Goal: Information Seeking & Learning: Learn about a topic

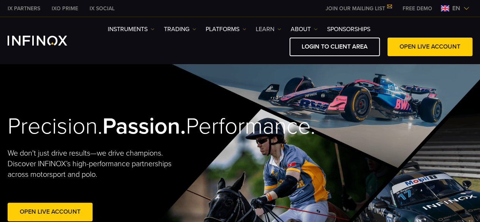
click at [277, 28] on link "Learn" at bounding box center [268, 29] width 25 height 9
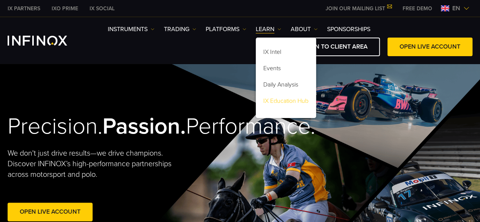
click at [297, 101] on link "IX Education Hub" at bounding box center [286, 102] width 60 height 16
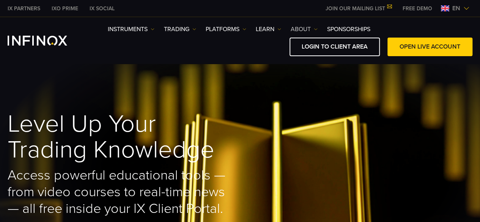
click at [318, 25] on link "ABOUT" at bounding box center [304, 29] width 27 height 9
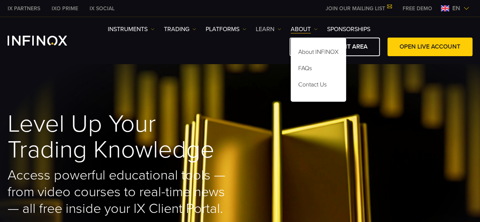
click at [271, 25] on link "Learn" at bounding box center [268, 29] width 25 height 9
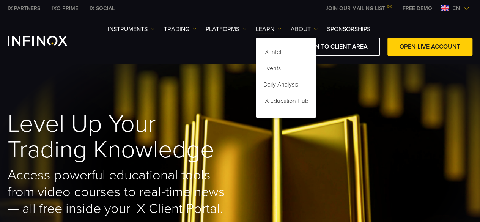
click at [304, 25] on link "ABOUT" at bounding box center [304, 29] width 27 height 9
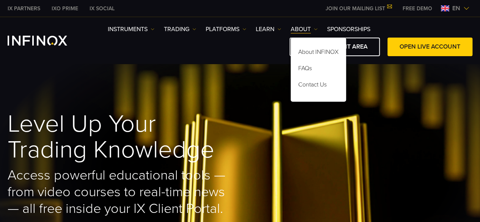
click at [283, 26] on ul "Instruments Instruments Product Information TRADING Accounts DEMO" at bounding box center [239, 29] width 263 height 9
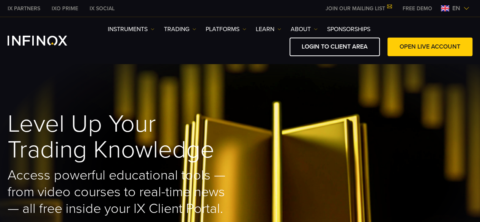
click at [283, 27] on ul "Instruments Instruments Product Information TRADING Accounts DEMO" at bounding box center [239, 29] width 263 height 9
click at [281, 28] on img at bounding box center [280, 29] width 4 height 4
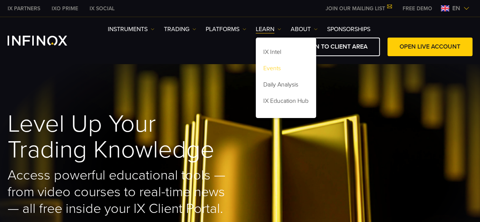
click at [275, 65] on link "Events" at bounding box center [286, 70] width 60 height 16
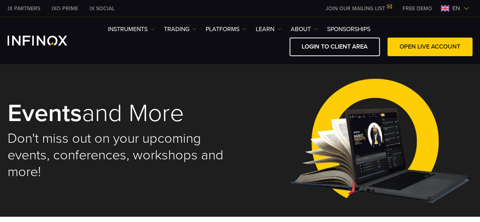
scroll to position [6, 0]
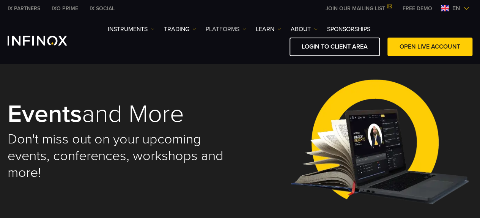
click at [242, 33] on link "PLATFORMS" at bounding box center [226, 29] width 41 height 9
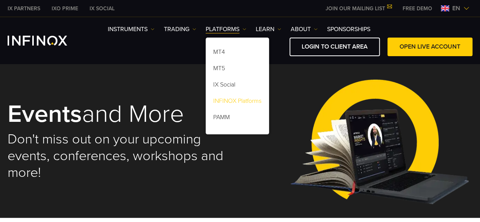
scroll to position [0, 0]
click at [179, 32] on link "TRADING" at bounding box center [180, 29] width 32 height 9
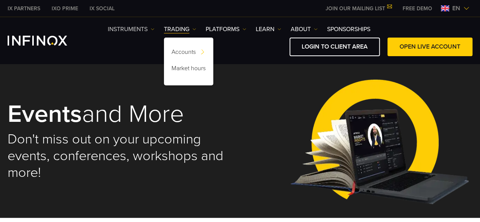
click at [141, 32] on link "Instruments" at bounding box center [131, 29] width 47 height 9
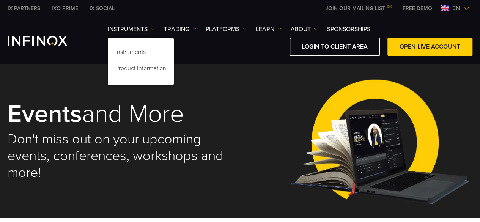
click at [25, 32] on div "IX Social Instruments Instruments Product Information TRADING DEMO" at bounding box center [240, 41] width 465 height 32
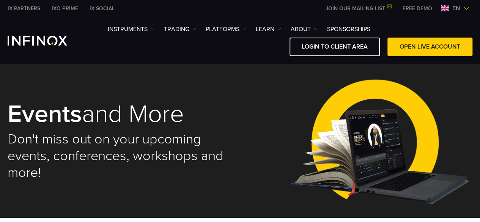
click at [28, 36] on img "INFINOX Logo" at bounding box center [38, 41] width 60 height 10
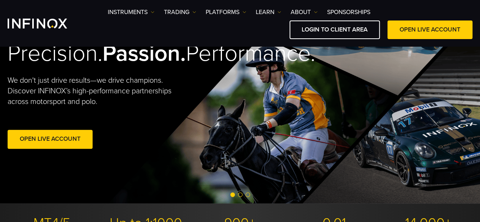
scroll to position [66, 0]
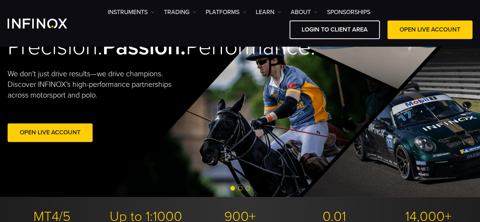
click at [240, 188] on span "Go to slide 2" at bounding box center [240, 188] width 5 height 5
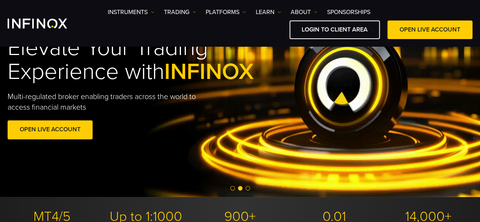
scroll to position [0, 0]
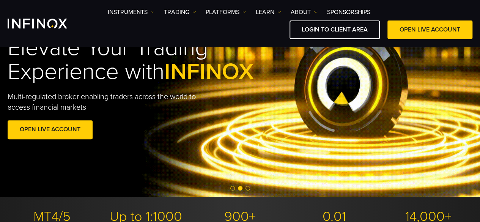
click at [247, 188] on span "Go to slide 3" at bounding box center [248, 188] width 5 height 5
